Goal: Transaction & Acquisition: Download file/media

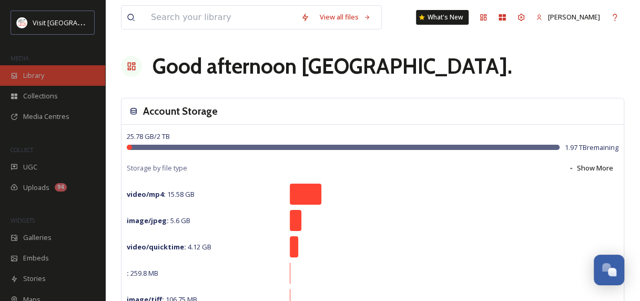
click at [41, 77] on span "Library" at bounding box center [33, 75] width 21 height 10
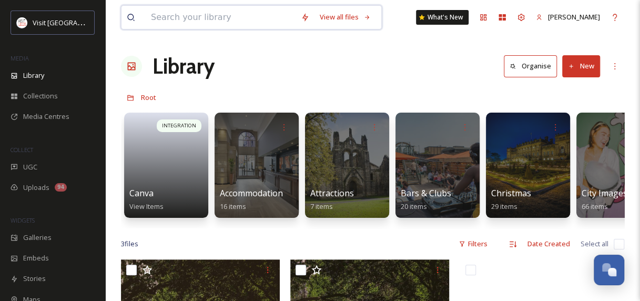
click at [149, 24] on input at bounding box center [221, 17] width 150 height 23
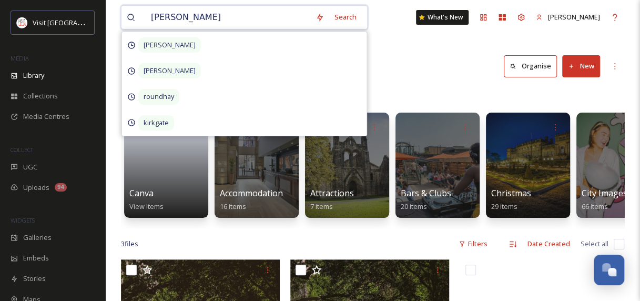
type input "[PERSON_NAME]"
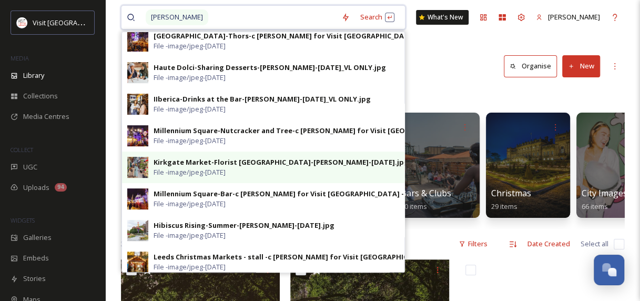
scroll to position [210, 0]
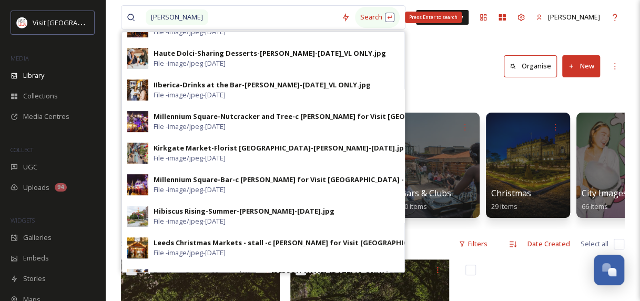
click at [355, 13] on div "Search Press Enter to search" at bounding box center [377, 17] width 45 height 21
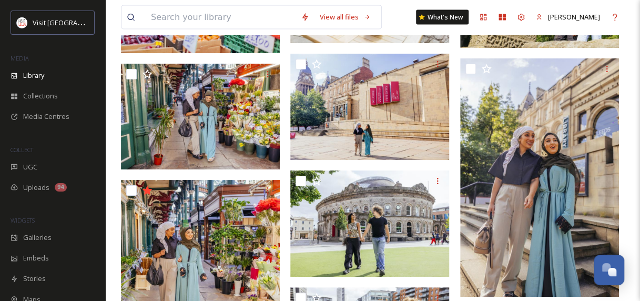
scroll to position [2998, 0]
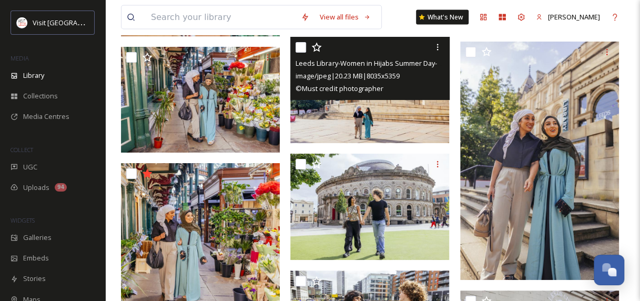
click at [357, 84] on span "© Must credit photographer" at bounding box center [339, 88] width 87 height 9
click at [365, 112] on img at bounding box center [369, 90] width 159 height 106
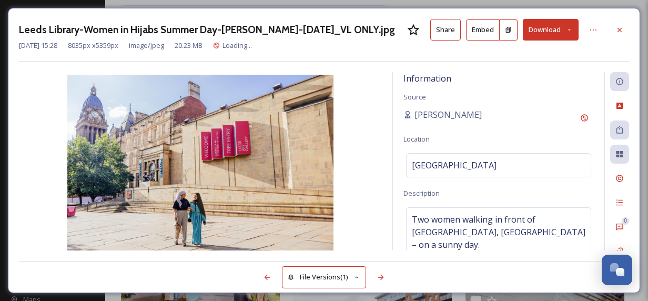
click at [536, 25] on button "Download" at bounding box center [551, 30] width 56 height 22
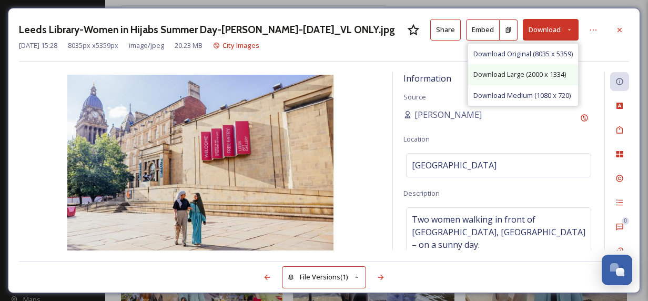
click at [546, 73] on span "Download Large (2000 x 1334)" at bounding box center [519, 74] width 93 height 10
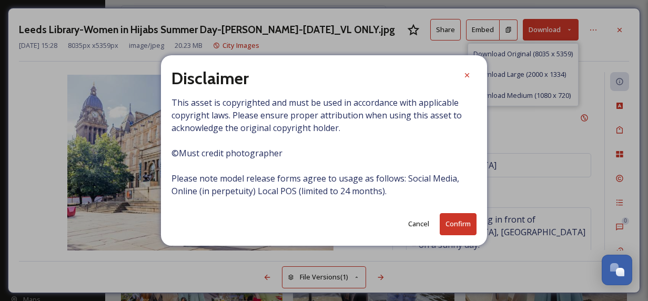
click at [449, 225] on button "Confirm" at bounding box center [458, 224] width 37 height 22
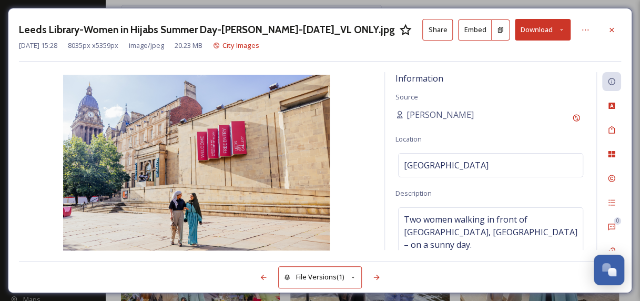
click at [555, 38] on button "Download" at bounding box center [543, 30] width 56 height 22
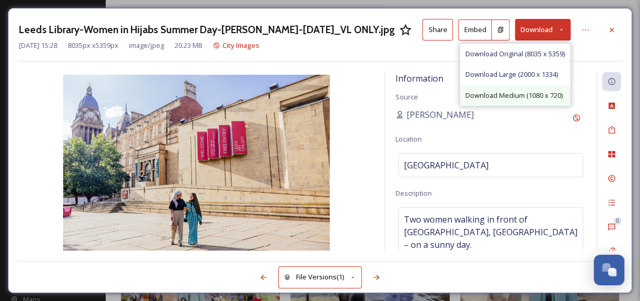
click at [532, 90] on span "Download Medium (1080 x 720)" at bounding box center [513, 95] width 97 height 10
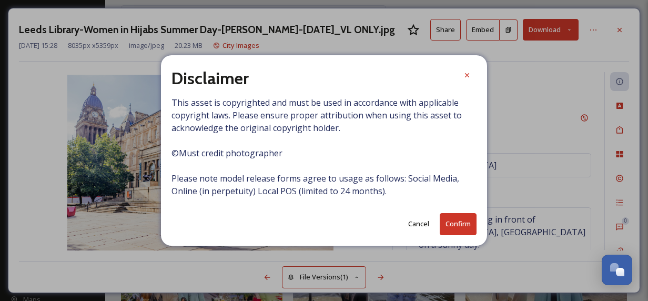
click at [472, 218] on button "Confirm" at bounding box center [458, 224] width 37 height 22
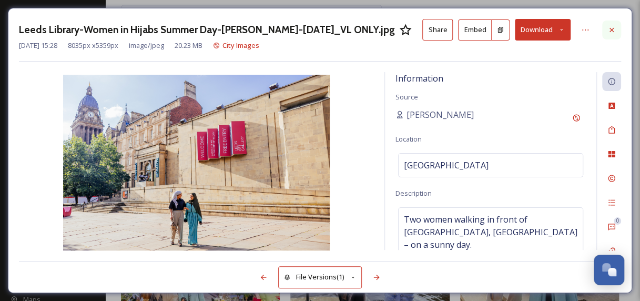
click at [616, 29] on div at bounding box center [611, 30] width 19 height 19
